Goal: Navigation & Orientation: Find specific page/section

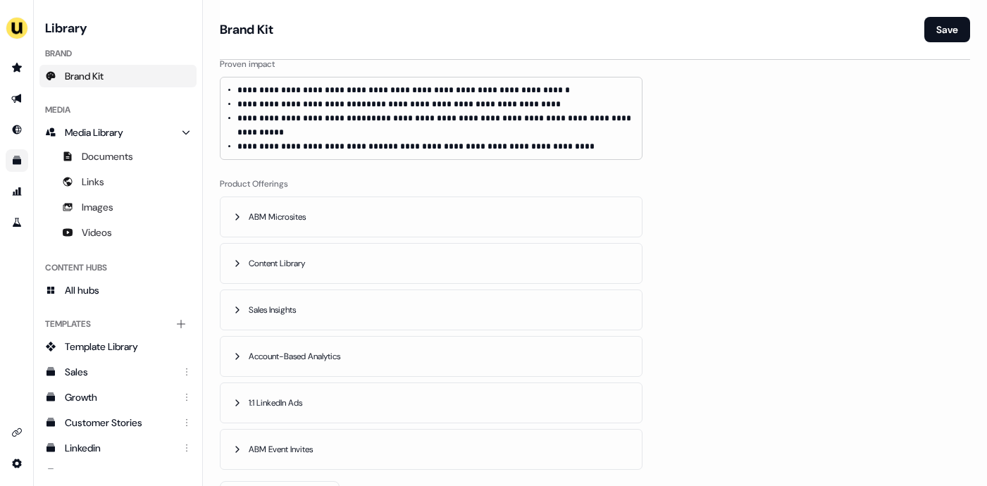
scroll to position [635, 0]
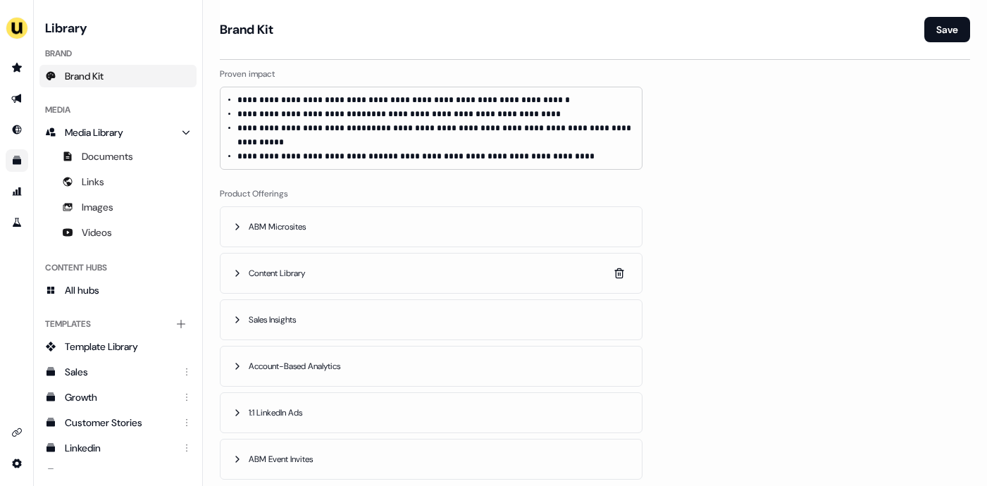
click at [308, 266] on span "Content Library" at bounding box center [278, 273] width 59 height 14
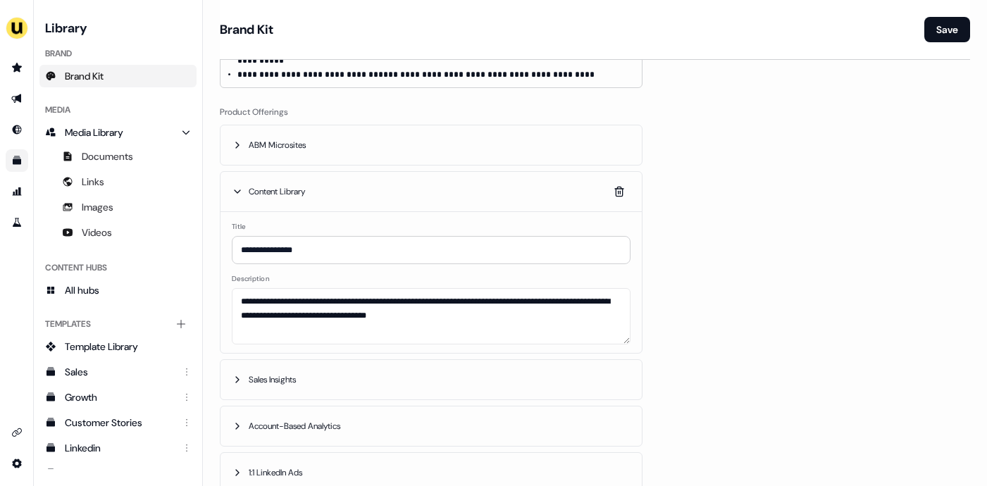
scroll to position [709, 0]
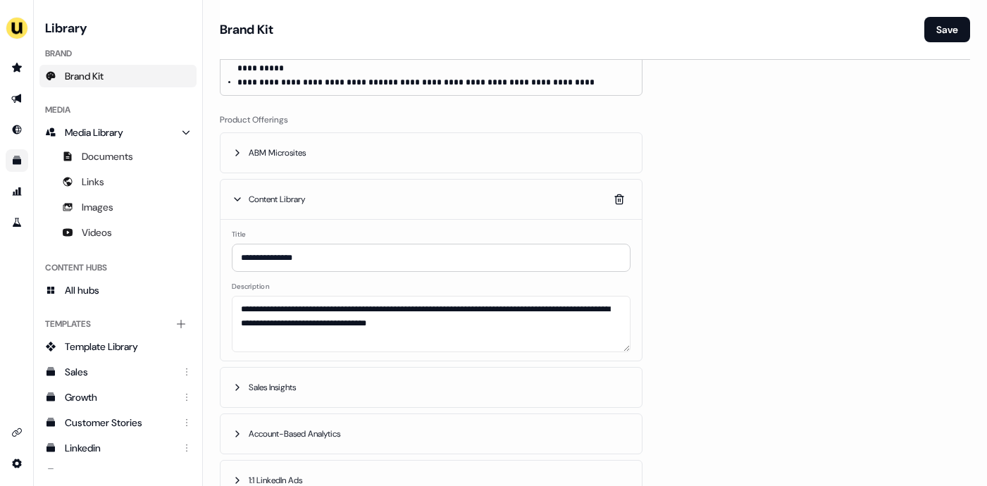
click at [284, 192] on span "Content Library" at bounding box center [278, 199] width 59 height 14
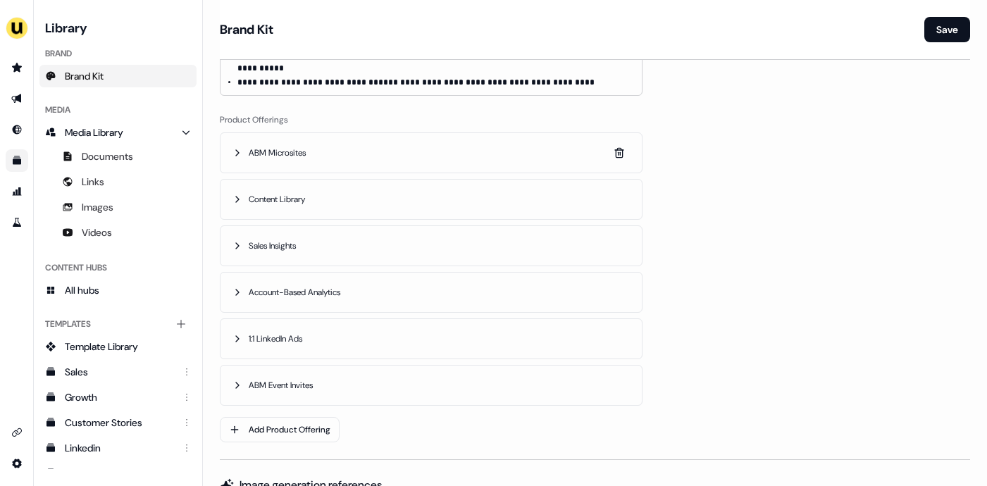
click at [281, 146] on span "ABM Microsites" at bounding box center [279, 153] width 60 height 14
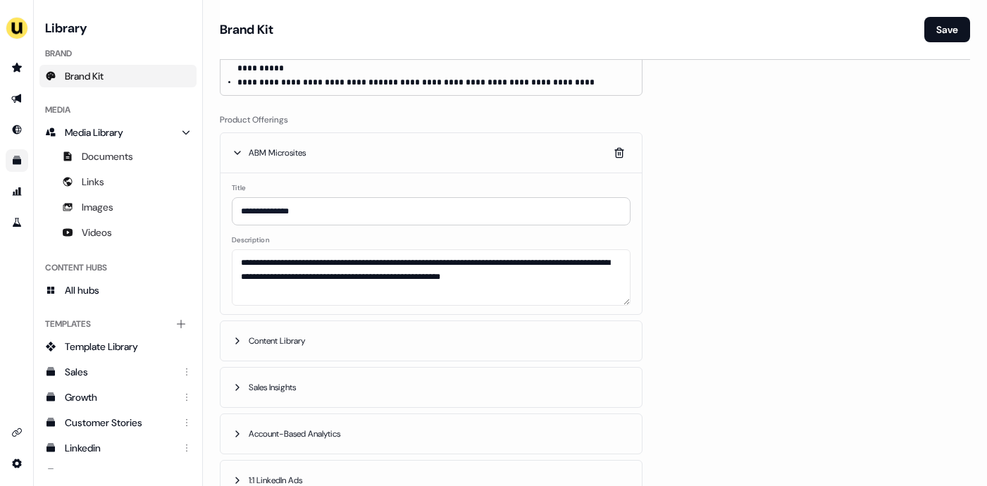
click at [281, 146] on span "ABM Microsites" at bounding box center [279, 153] width 60 height 14
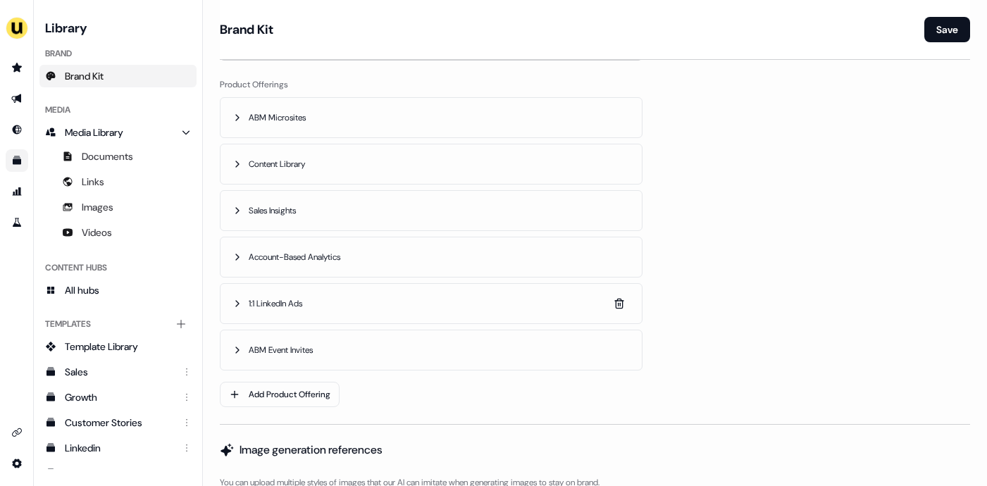
scroll to position [742, 0]
click at [354, 332] on button "ABM Event Invites" at bounding box center [430, 351] width 421 height 39
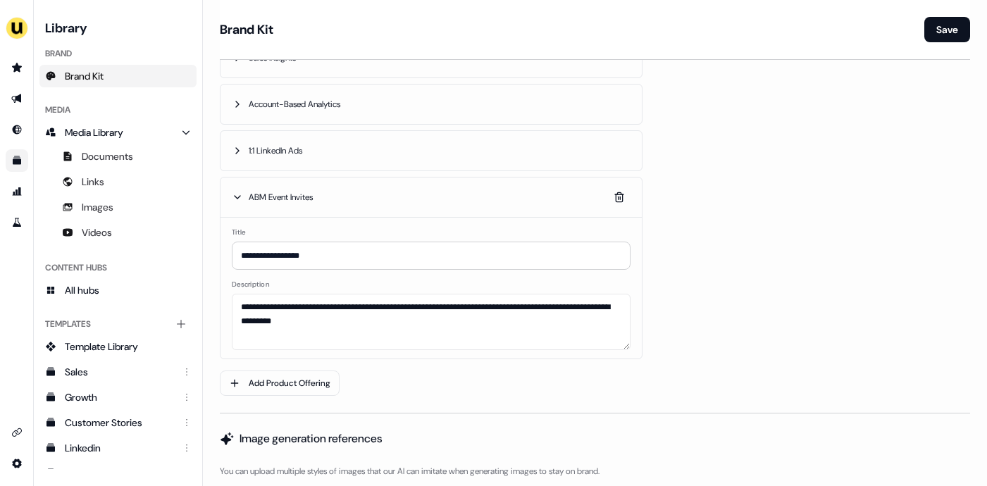
scroll to position [902, 0]
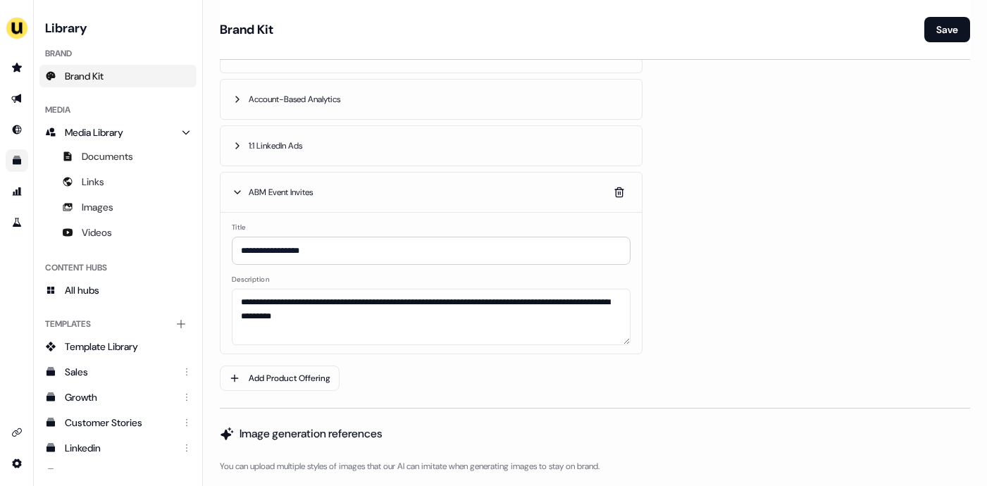
click at [333, 176] on button "ABM Event Invites" at bounding box center [430, 192] width 421 height 39
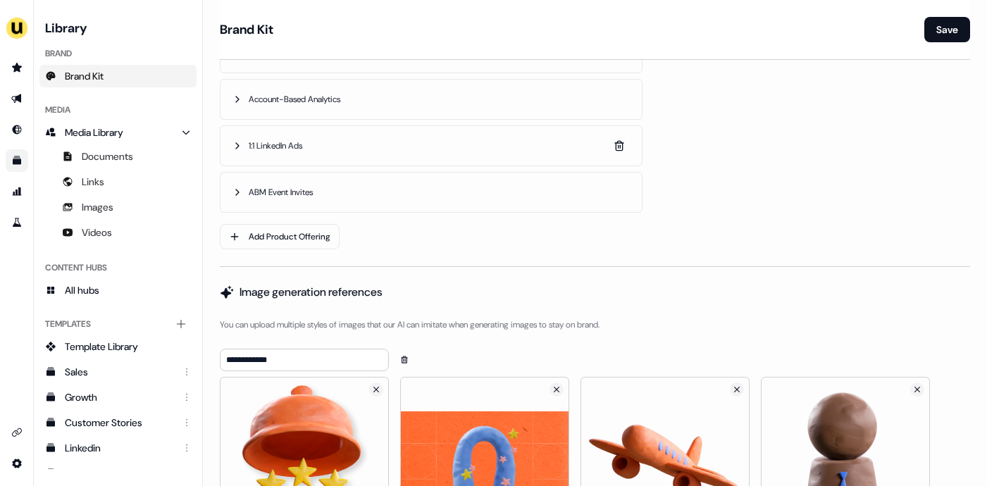
click at [316, 137] on button "1:1 LinkedIn Ads" at bounding box center [430, 145] width 421 height 39
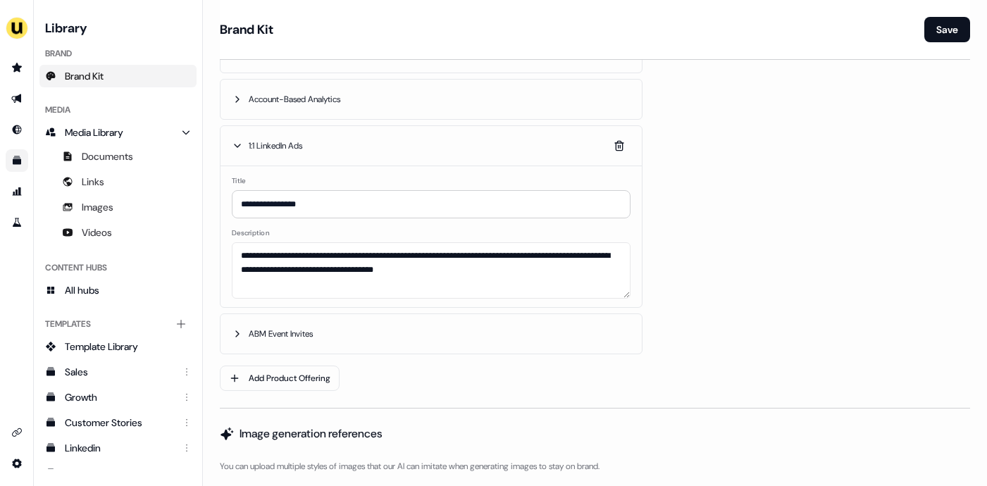
click at [311, 130] on button "1:1 LinkedIn Ads" at bounding box center [430, 145] width 421 height 39
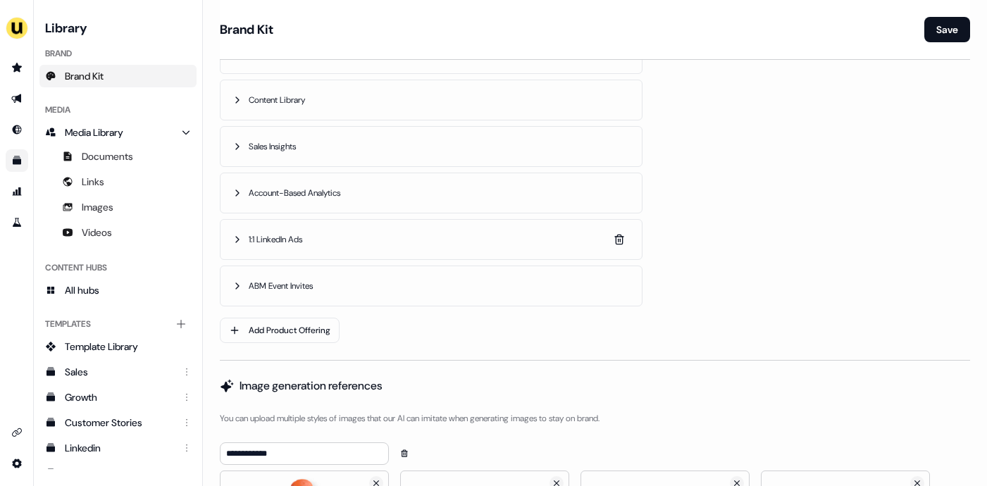
scroll to position [801, 0]
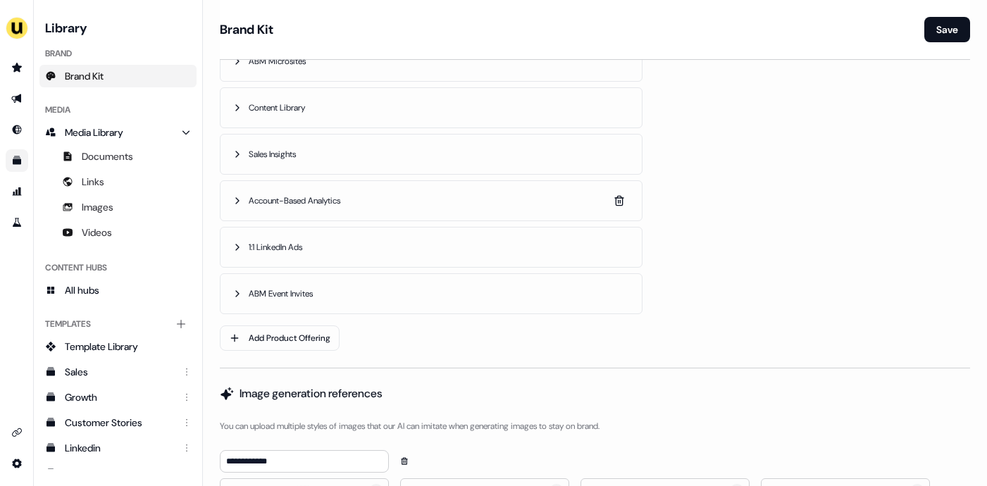
click at [304, 194] on span "Account-Based Analytics" at bounding box center [296, 201] width 94 height 14
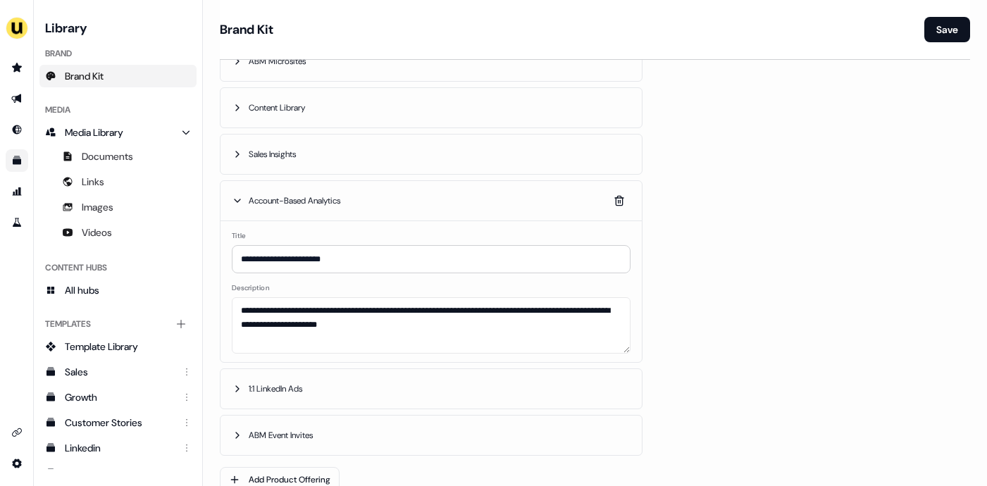
click at [314, 194] on span "Account-Based Analytics" at bounding box center [296, 201] width 94 height 14
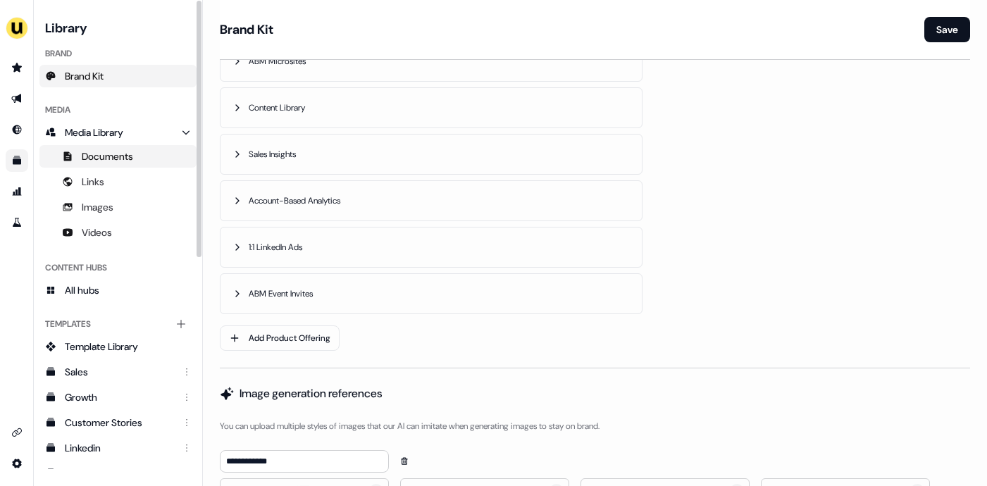
click at [120, 150] on span "Documents" at bounding box center [107, 156] width 51 height 14
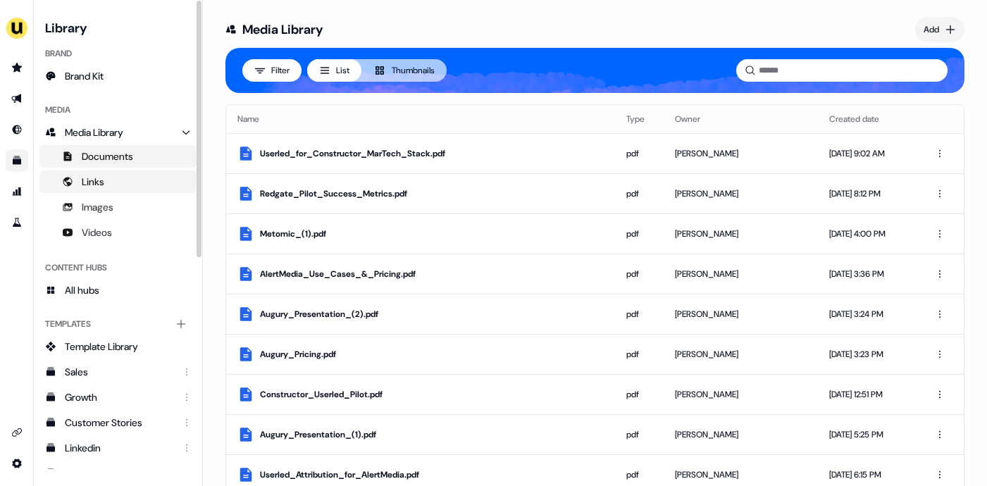
click at [108, 183] on link "Links" at bounding box center [117, 181] width 157 height 23
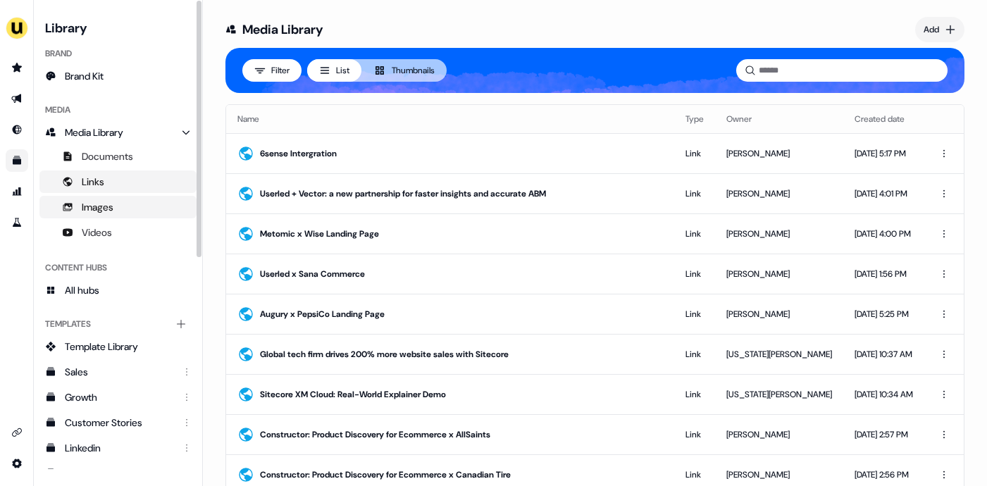
click at [105, 206] on span "Images" at bounding box center [98, 207] width 32 height 14
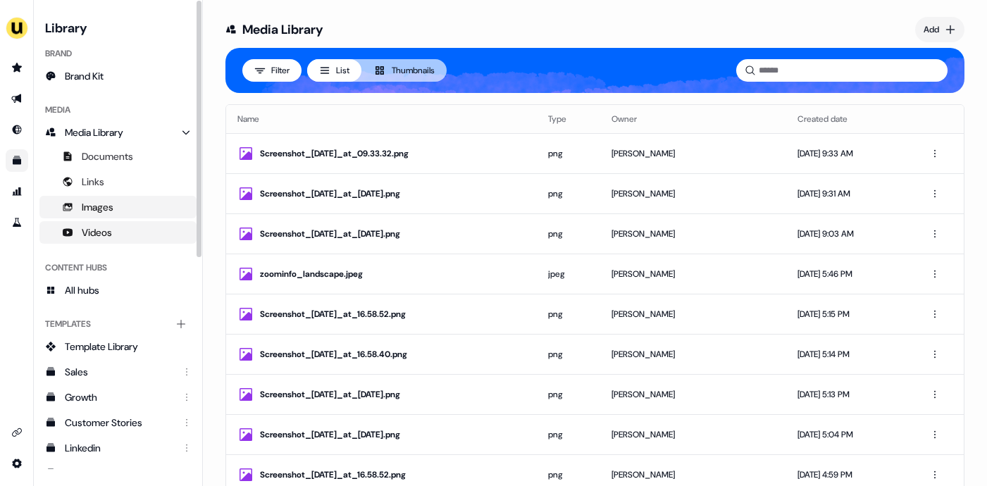
click at [103, 231] on span "Videos" at bounding box center [97, 232] width 30 height 14
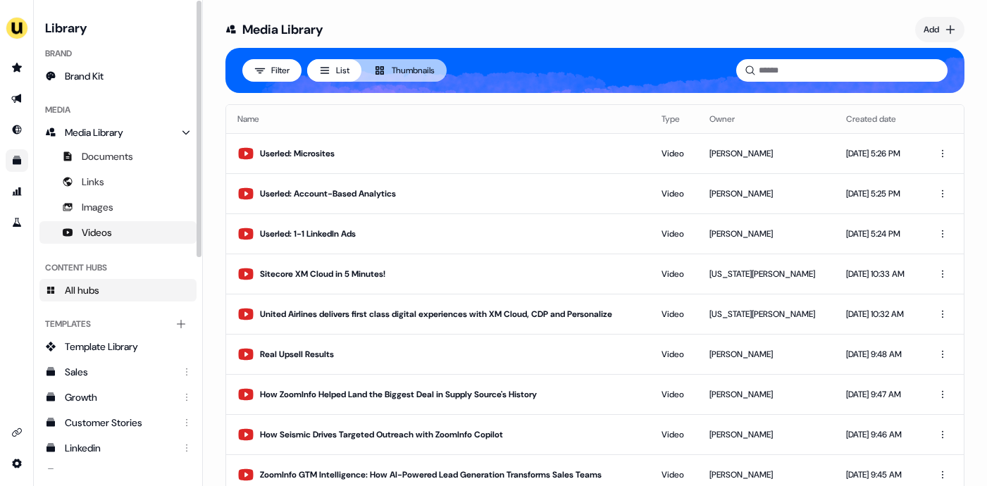
click at [89, 287] on span "All hubs" at bounding box center [82, 290] width 35 height 14
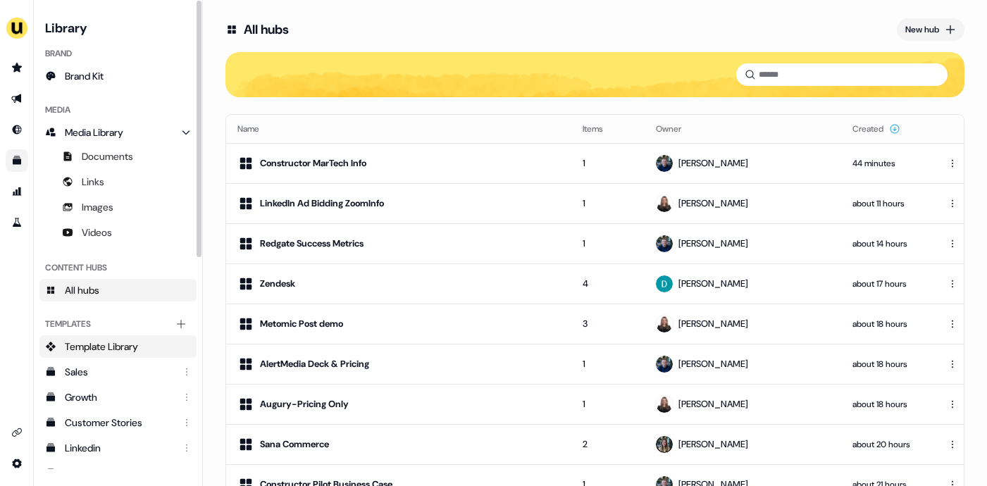
click at [89, 347] on span "Template Library" at bounding box center [101, 347] width 73 height 14
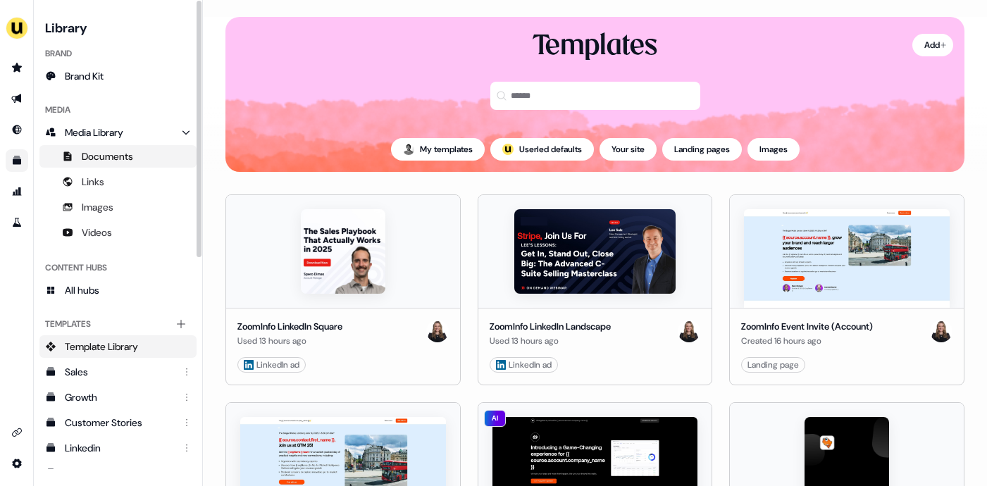
click at [107, 154] on span "Documents" at bounding box center [107, 156] width 51 height 14
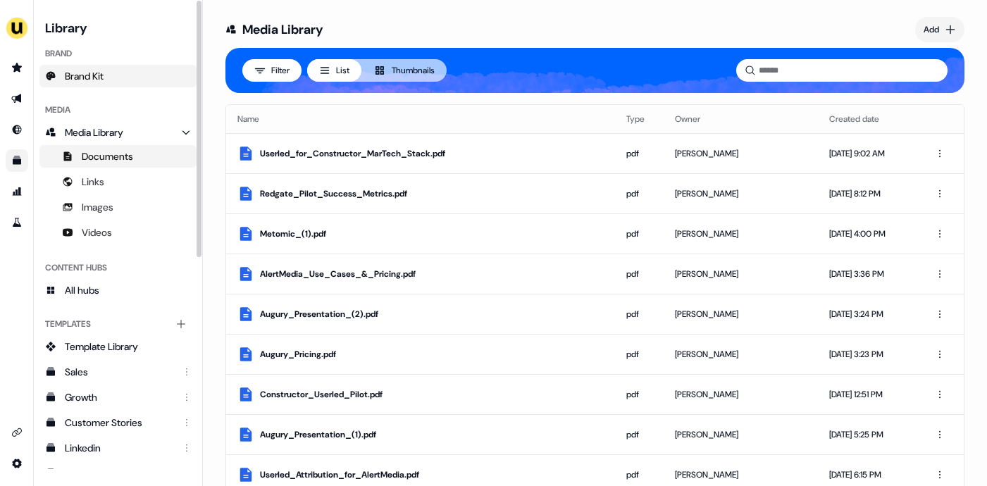
click at [96, 77] on span "Brand Kit" at bounding box center [84, 76] width 39 height 14
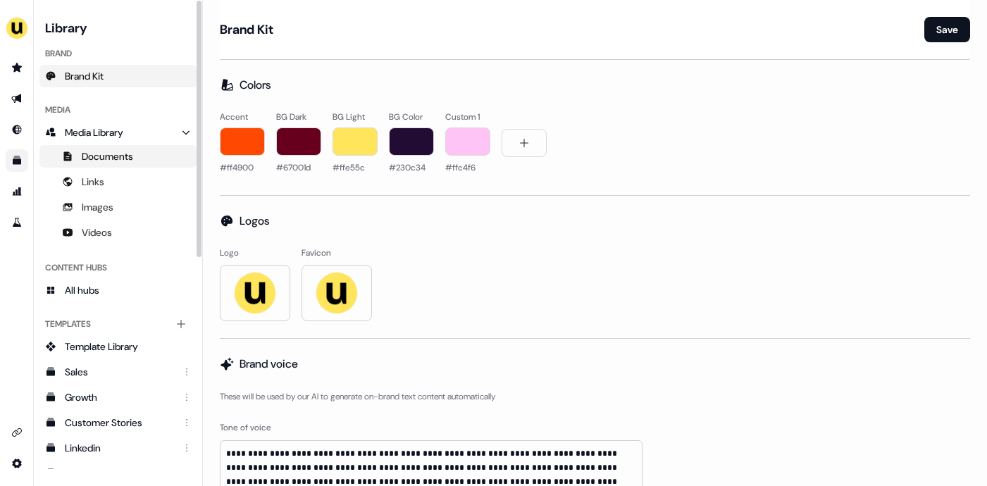
click at [99, 162] on span "Documents" at bounding box center [107, 156] width 51 height 14
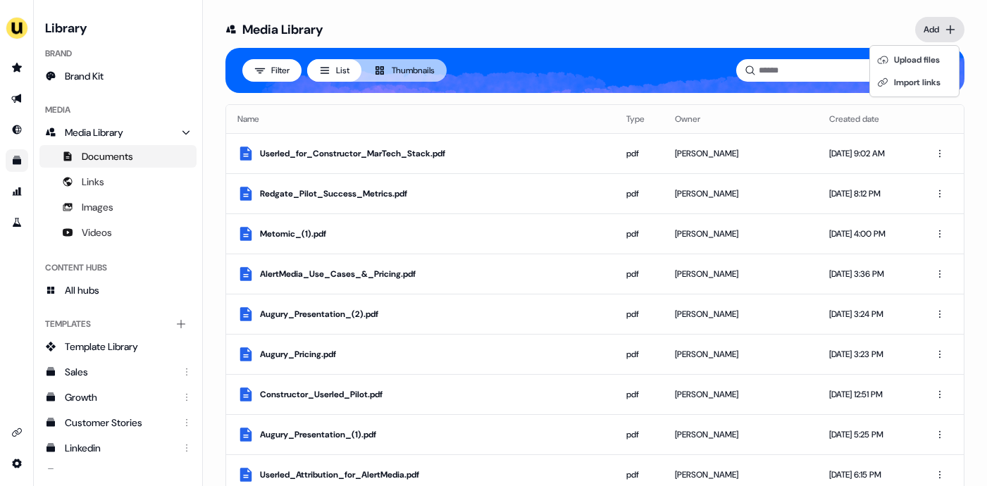
click at [923, 40] on html "For the best experience switch devices to a bigger screen. Go to Userled.io Lib…" at bounding box center [493, 243] width 987 height 486
click at [925, 55] on div "Upload files" at bounding box center [914, 60] width 83 height 23
click at [934, 37] on html "For the best experience switch devices to a bigger screen. Go to Userled.io Lib…" at bounding box center [493, 243] width 987 height 486
click at [854, 32] on html "For the best experience switch devices to a bigger screen. Go to Userled.io Lib…" at bounding box center [493, 243] width 987 height 486
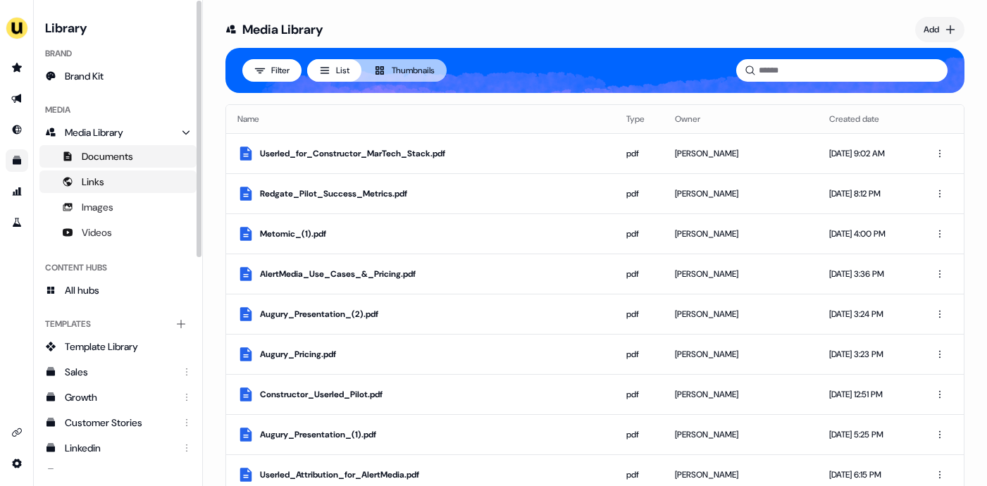
click at [142, 180] on link "Links" at bounding box center [117, 181] width 157 height 23
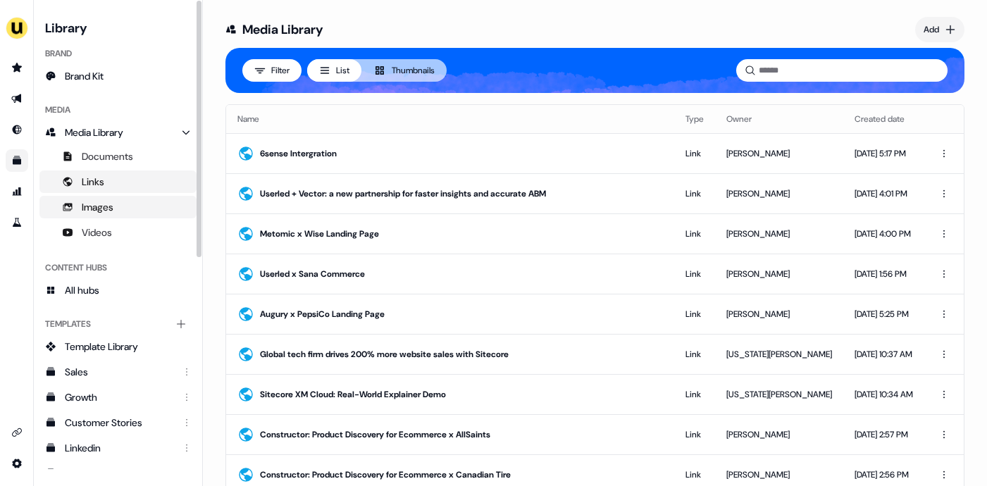
click at [123, 204] on link "Images" at bounding box center [117, 207] width 157 height 23
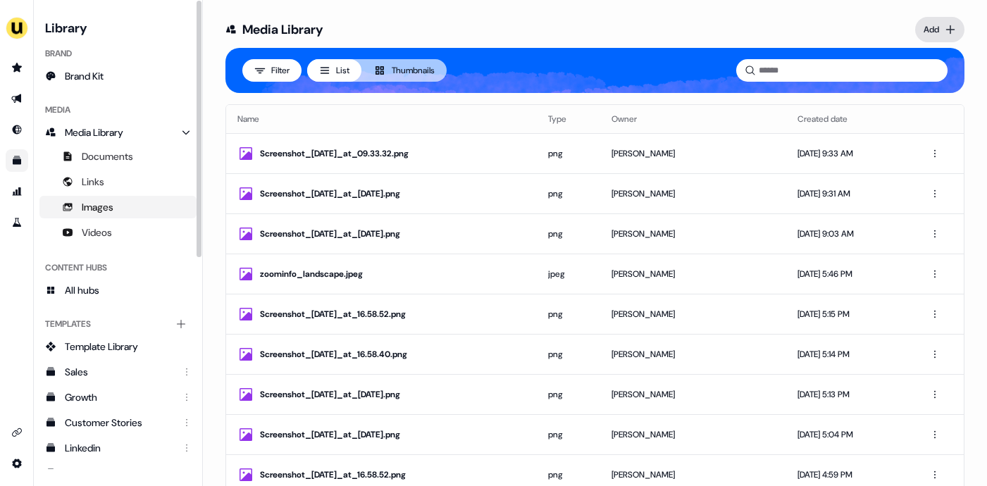
click at [935, 22] on html "For the best experience switch devices to a bigger screen. Go to Userled.io Lib…" at bounding box center [493, 243] width 987 height 486
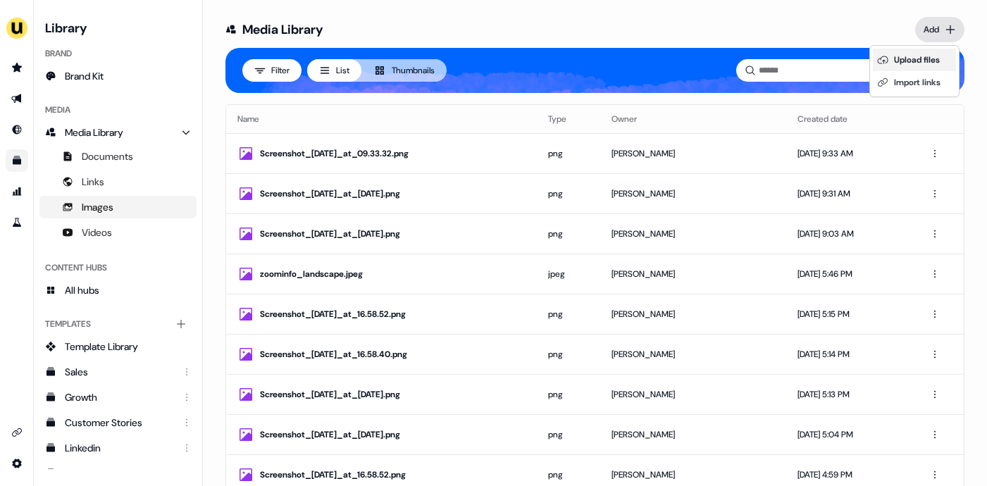
click at [923, 56] on div "Upload files" at bounding box center [914, 60] width 83 height 23
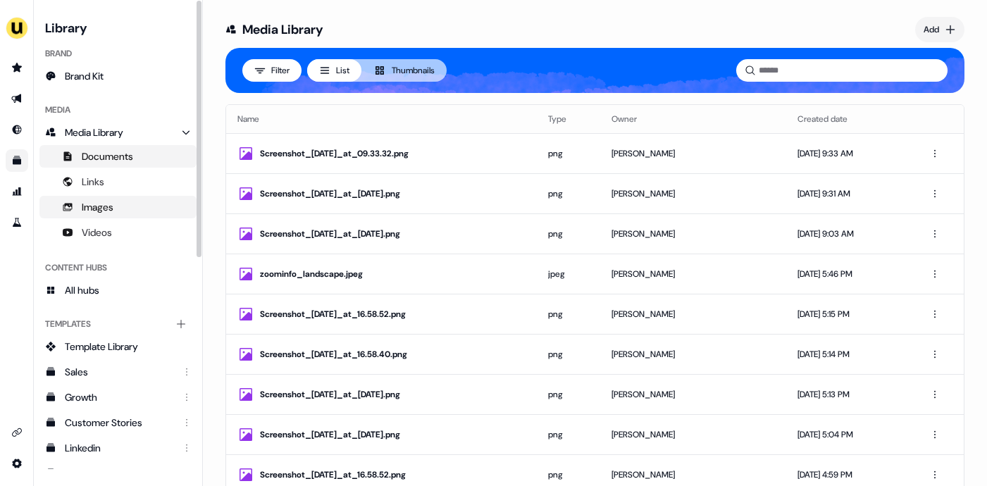
click at [96, 161] on span "Documents" at bounding box center [107, 156] width 51 height 14
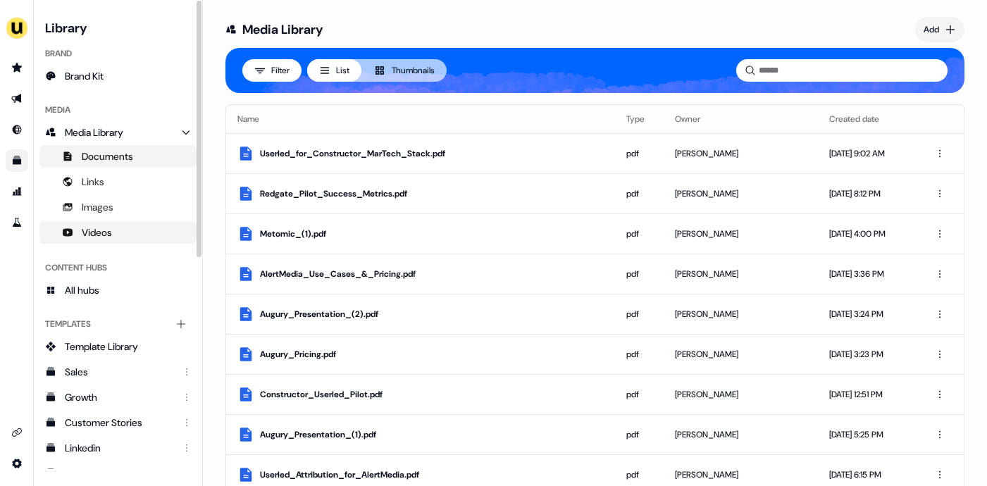
click at [113, 224] on link "Videos" at bounding box center [117, 232] width 157 height 23
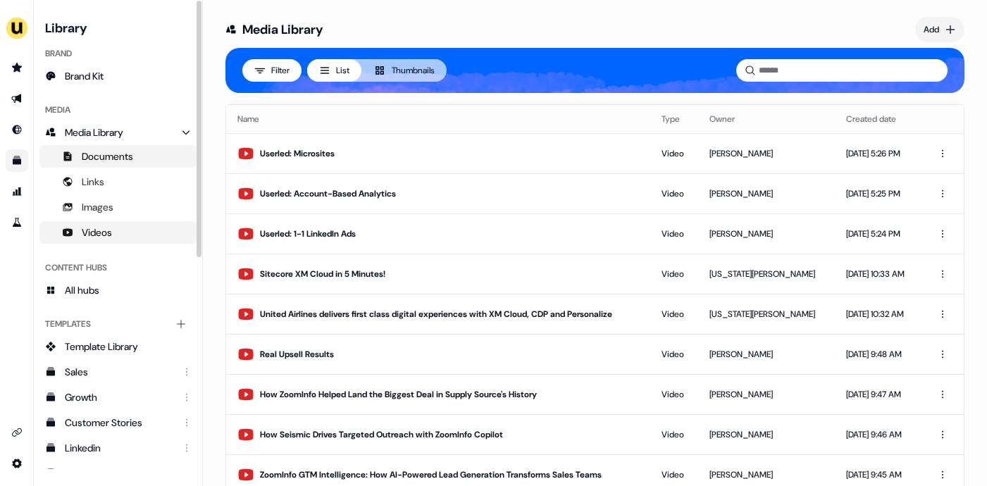
click at [108, 152] on span "Documents" at bounding box center [107, 156] width 51 height 14
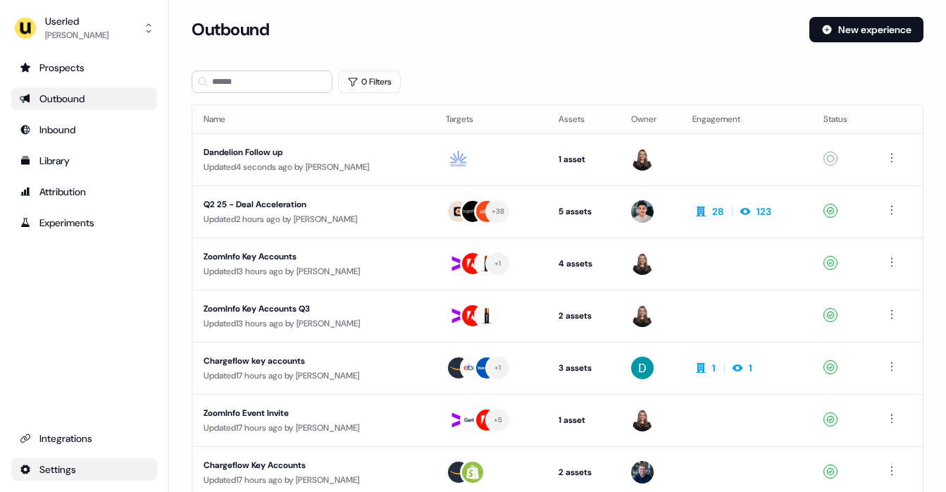
click at [73, 465] on html "For the best experience switch devices to a bigger screen. Go to [DOMAIN_NAME] …" at bounding box center [473, 246] width 946 height 492
click at [194, 447] on div "Team" at bounding box center [222, 444] width 113 height 23
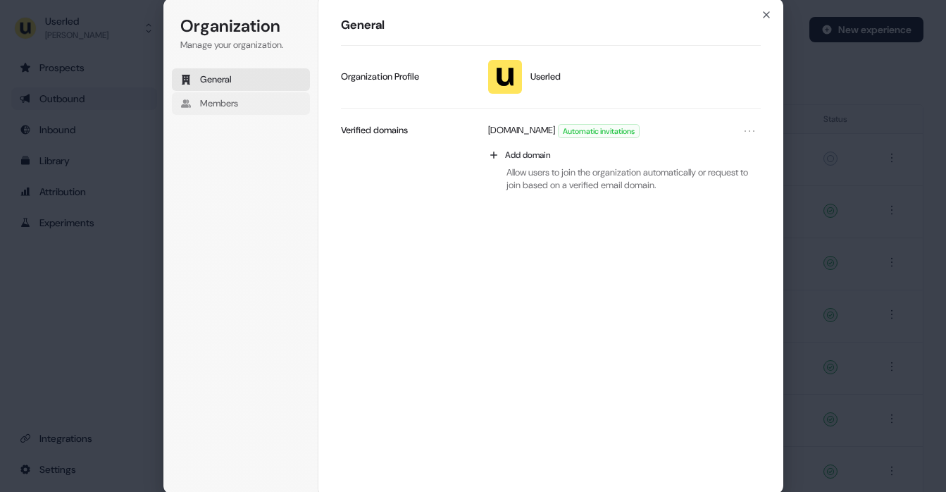
click at [237, 104] on span "Members" at bounding box center [219, 103] width 38 height 13
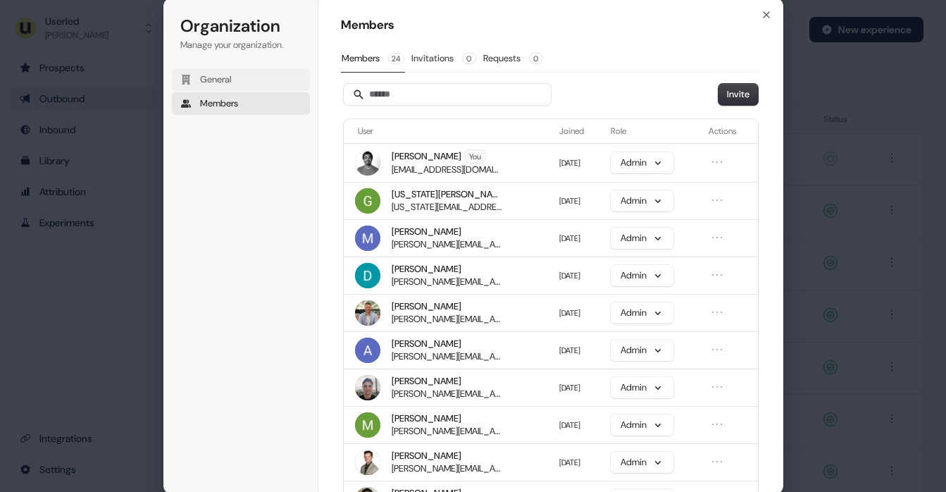
click at [236, 82] on button "General" at bounding box center [241, 79] width 138 height 23
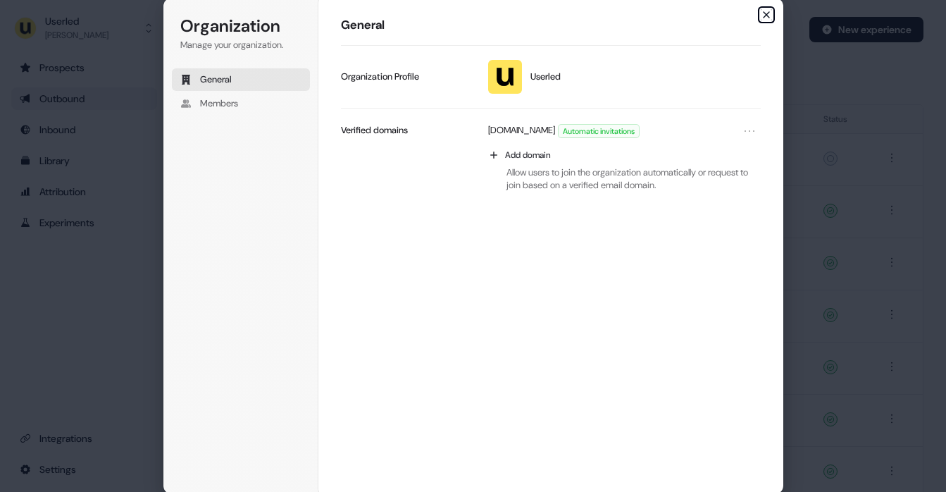
click at [766, 13] on icon "button" at bounding box center [766, 14] width 11 height 11
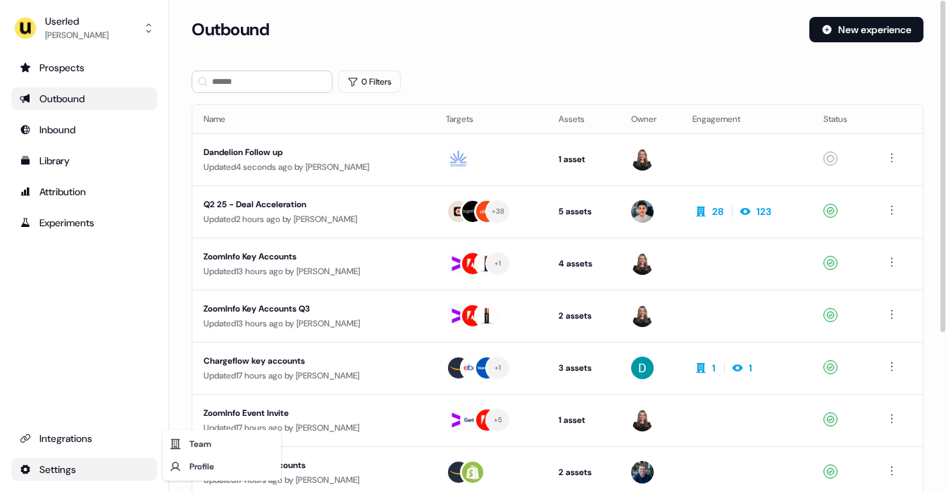
click at [64, 470] on html "For the best experience switch devices to a bigger screen. Go to Userled.io Use…" at bounding box center [473, 246] width 946 height 492
click at [203, 460] on div "Profile" at bounding box center [222, 466] width 113 height 23
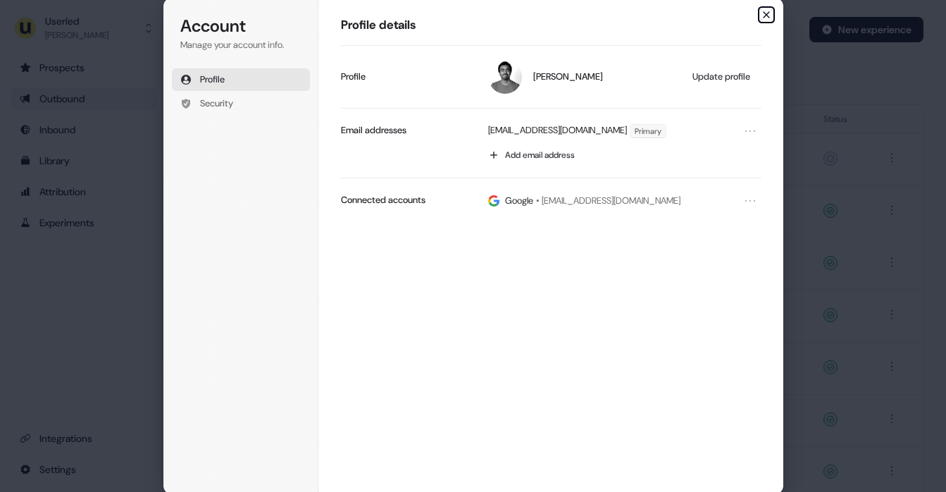
click at [765, 15] on icon "button" at bounding box center [767, 15] width 6 height 6
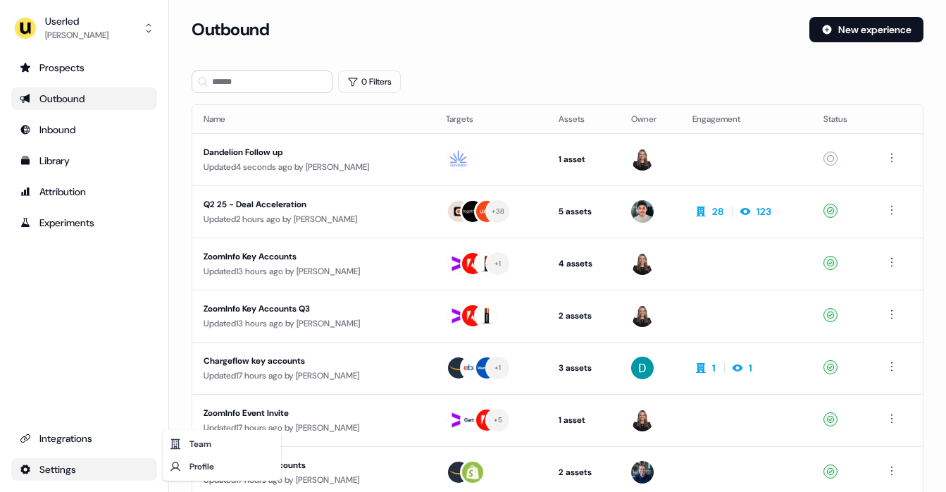
click at [66, 461] on html "For the best experience switch devices to a bigger screen. Go to Userled.io Use…" at bounding box center [473, 246] width 946 height 492
click at [204, 478] on div "Team Profile" at bounding box center [222, 455] width 118 height 51
click at [204, 472] on div "Profile" at bounding box center [222, 466] width 113 height 23
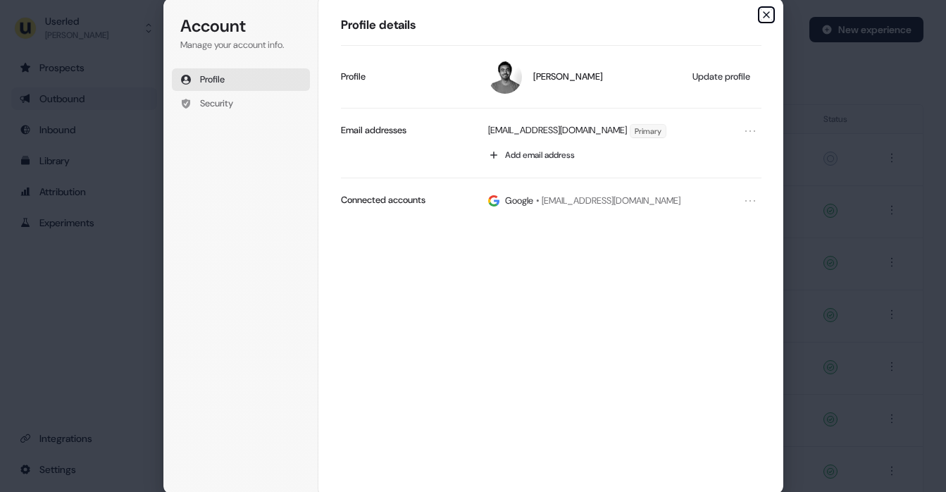
click at [764, 15] on icon "button" at bounding box center [766, 14] width 11 height 11
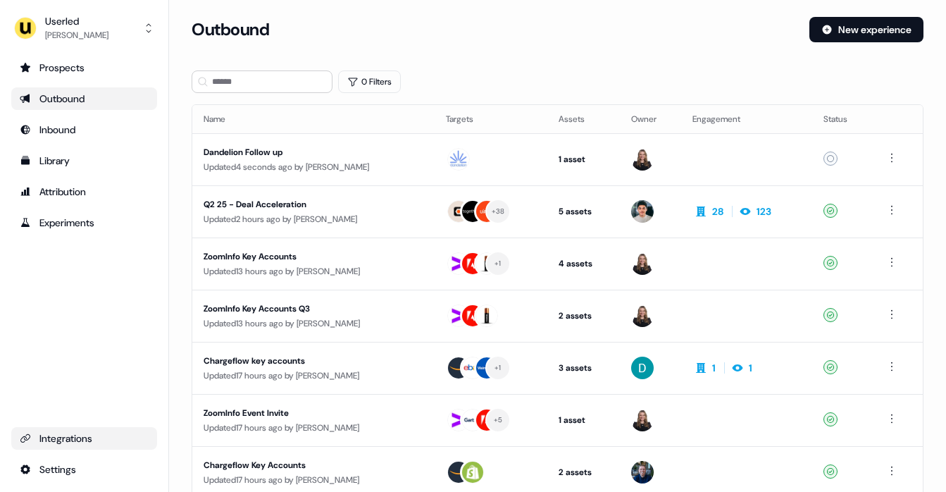
click at [91, 436] on div "Integrations" at bounding box center [84, 438] width 129 height 14
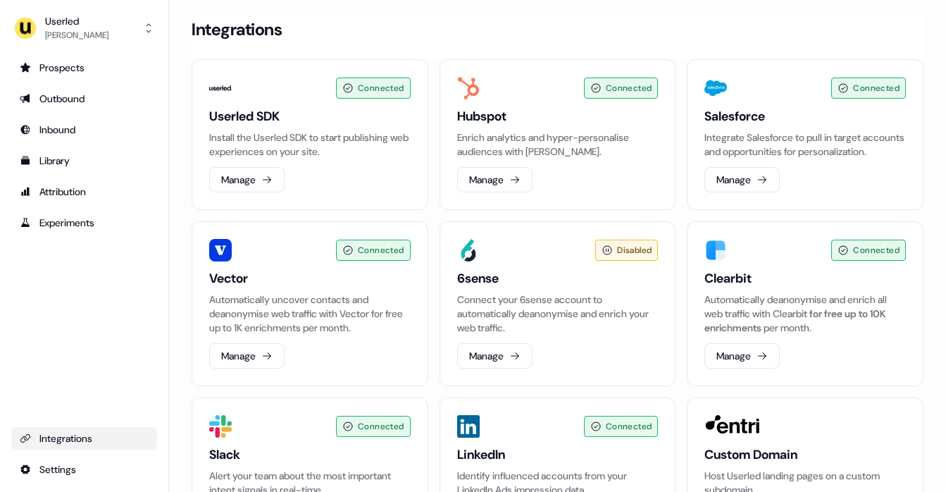
click at [84, 436] on div "Integrations" at bounding box center [84, 438] width 129 height 14
click at [70, 465] on html "For the best experience switch devices to a bigger screen. Go to Userled.io Use…" at bounding box center [473, 246] width 946 height 492
click at [209, 443] on div "Team" at bounding box center [222, 444] width 113 height 23
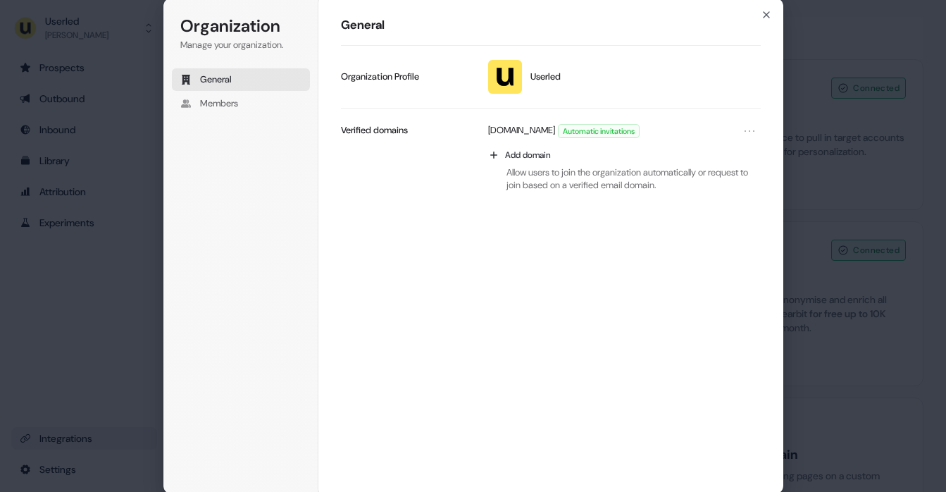
click at [776, 11] on div "General Userled Update profile Organization Profile userled.io Automatic invita…" at bounding box center [550, 245] width 465 height 497
click at [766, 11] on icon "button" at bounding box center [766, 14] width 11 height 11
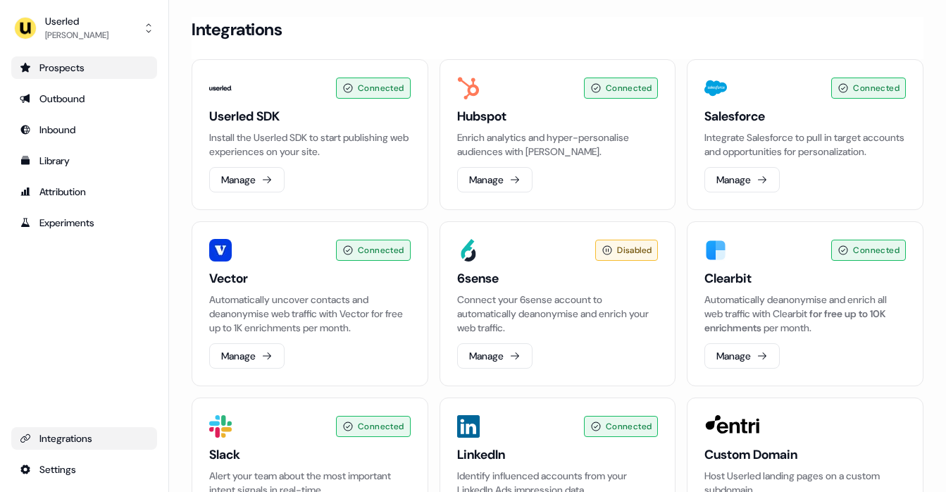
click at [73, 72] on div "Prospects" at bounding box center [84, 68] width 129 height 14
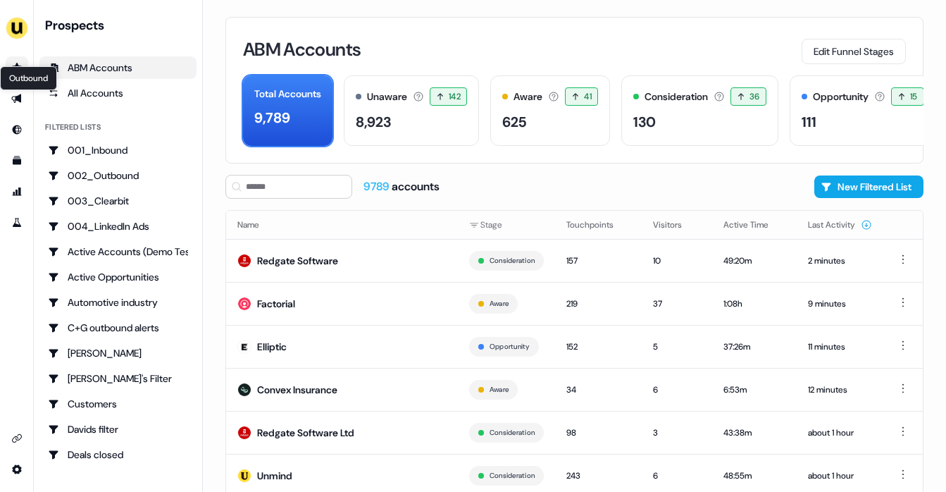
click at [18, 65] on icon "Go to prospects" at bounding box center [17, 67] width 10 height 9
click at [18, 99] on icon "Go to outbound experience" at bounding box center [16, 98] width 10 height 9
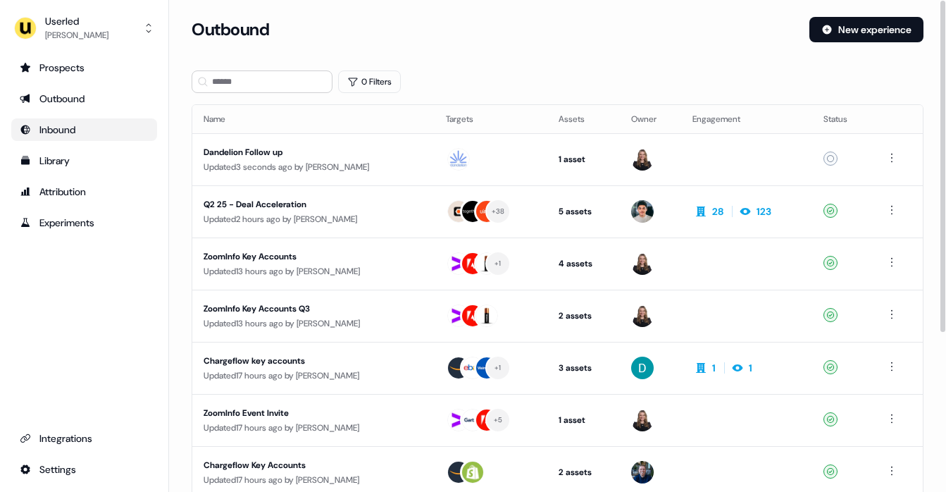
click at [61, 131] on div "Inbound" at bounding box center [84, 130] width 129 height 14
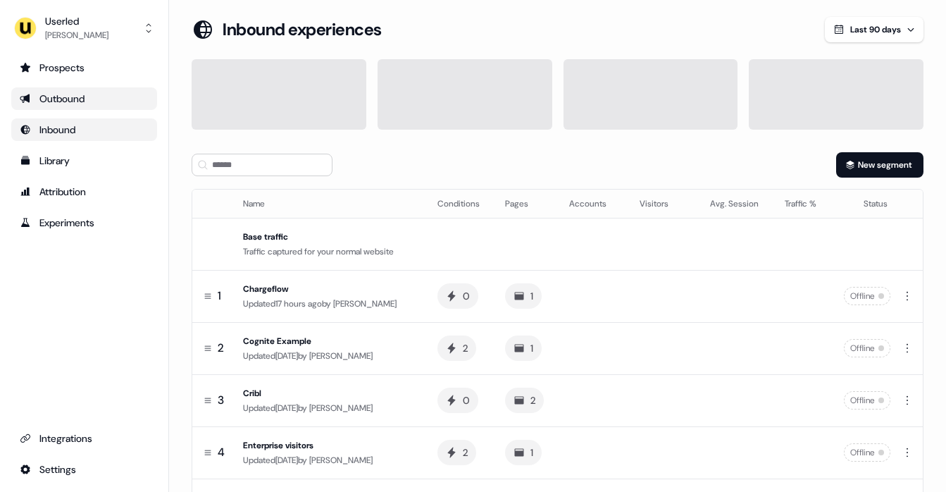
click at [71, 98] on div "Outbound" at bounding box center [84, 99] width 129 height 14
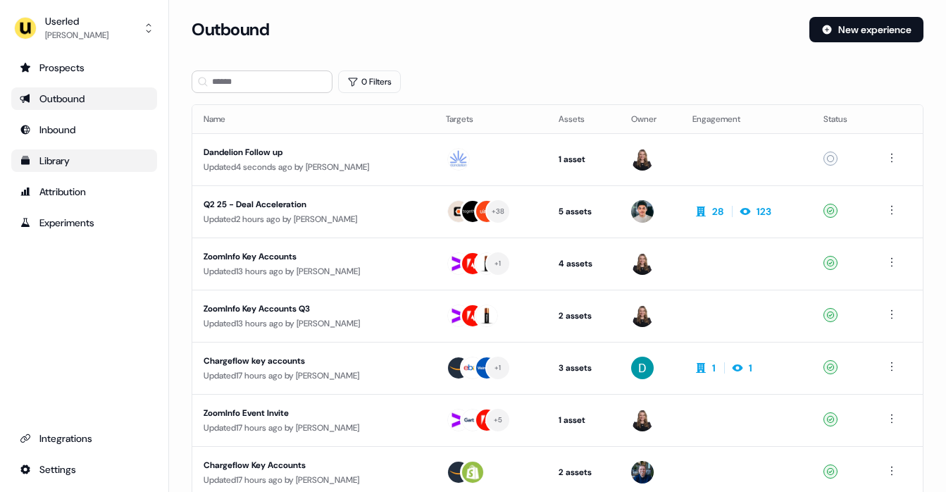
click at [72, 163] on div "Library" at bounding box center [84, 161] width 129 height 14
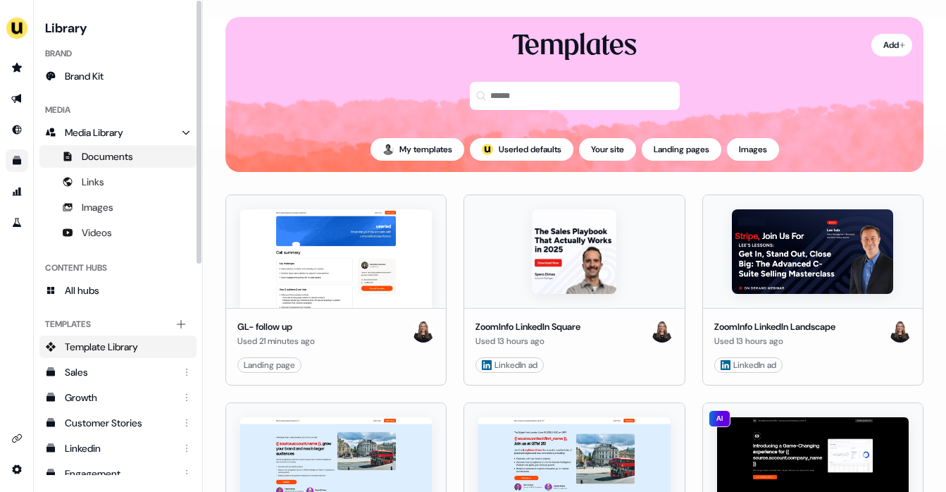
click at [101, 151] on span "Documents" at bounding box center [107, 156] width 51 height 14
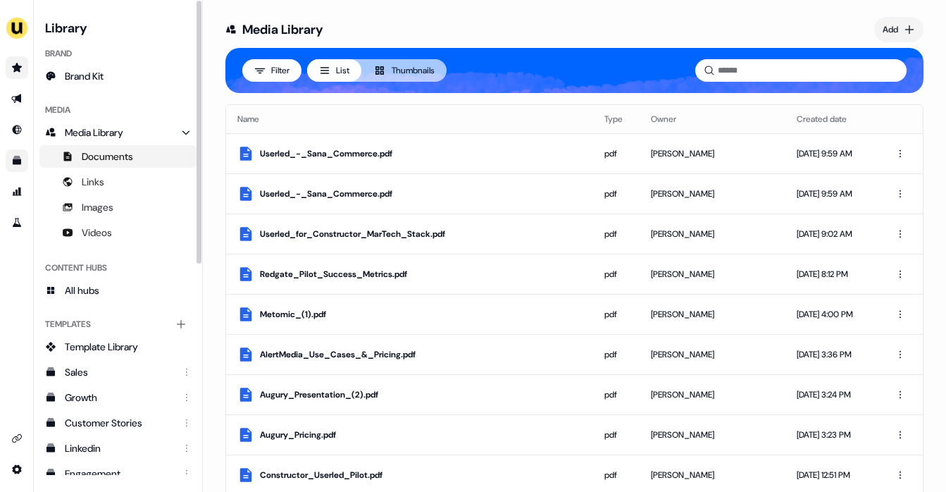
click at [16, 66] on icon "Go to prospects" at bounding box center [17, 67] width 10 height 9
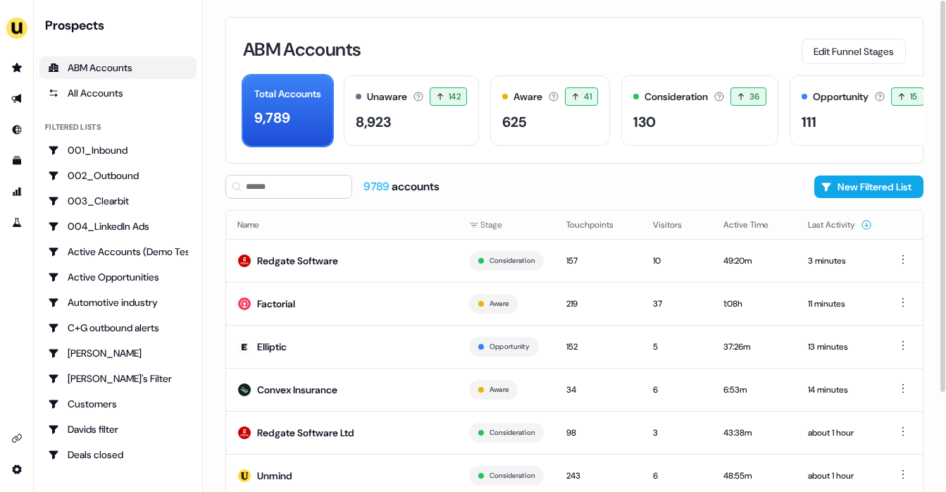
click at [536, 156] on div "ABM Accounts Edit Funnel Stages Total Accounts 9,789 Unaware The default stage …" at bounding box center [574, 90] width 698 height 147
click at [633, 187] on div "9789 accounts New Filtered List" at bounding box center [574, 187] width 698 height 24
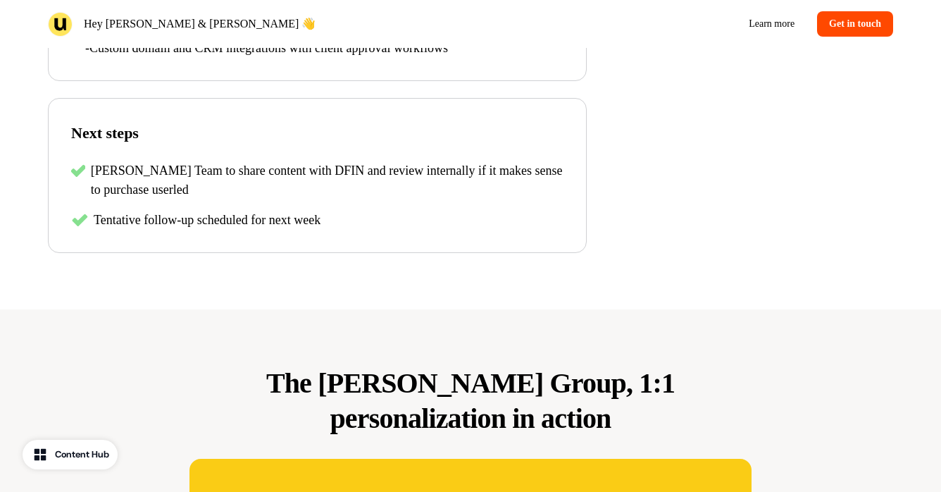
scroll to position [708, 0]
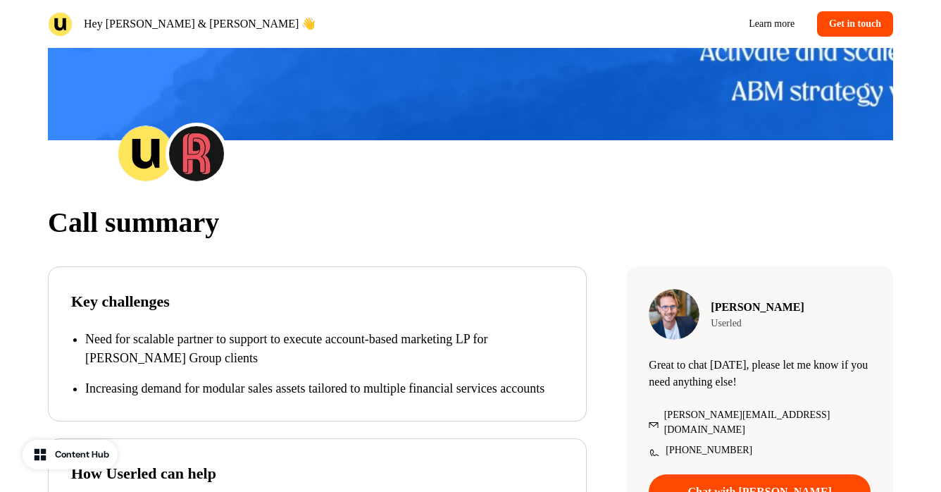
scroll to position [0, 0]
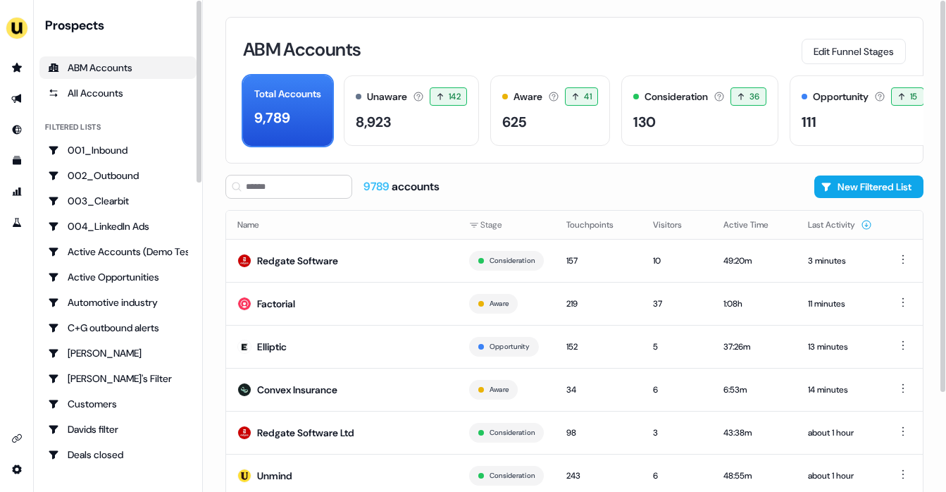
click at [123, 68] on div "ABM Accounts" at bounding box center [118, 68] width 140 height 14
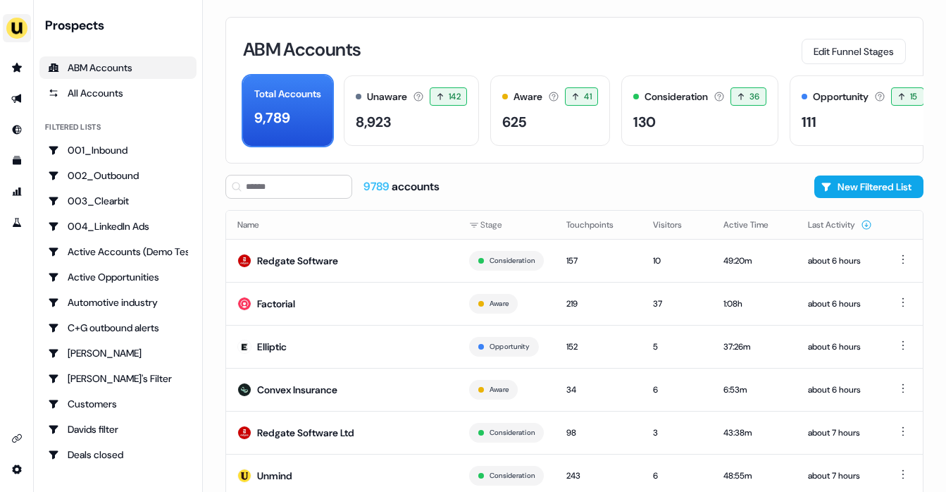
click at [18, 31] on img "side nav menu" at bounding box center [17, 28] width 23 height 23
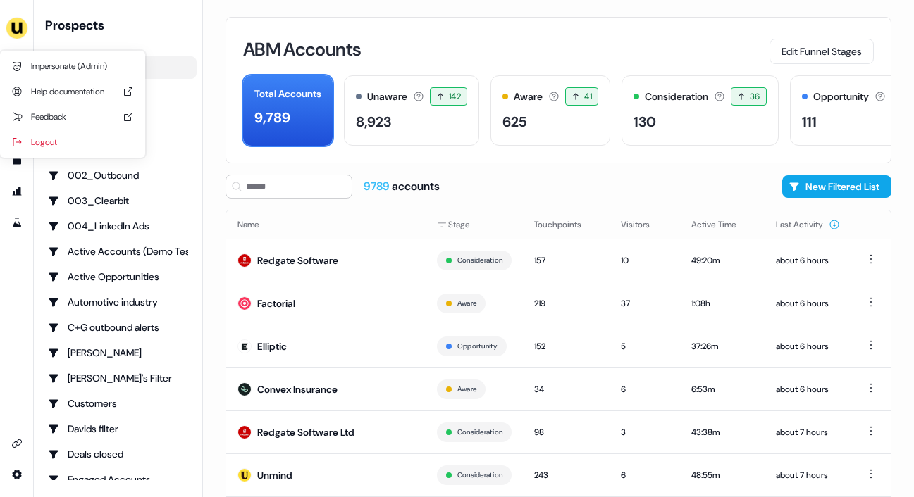
click at [441, 41] on div "Impersonate (Admin) Help documentation Feedback Logout Prospects ABM Accounts A…" at bounding box center [457, 248] width 914 height 497
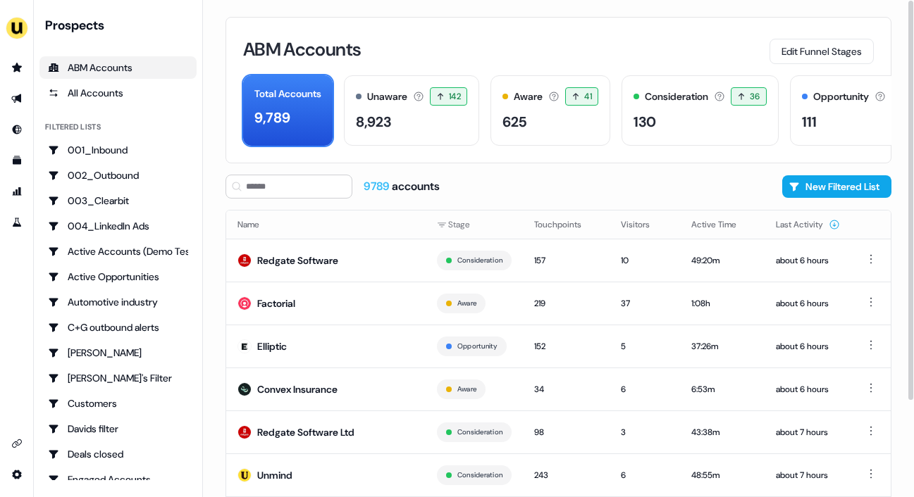
click at [575, 185] on div "9789 accounts New Filtered List" at bounding box center [558, 187] width 666 height 24
